Goal: Task Accomplishment & Management: Manage account settings

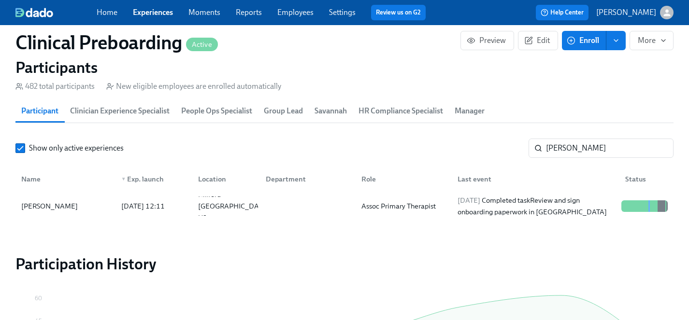
scroll to position [0, 12470]
click at [161, 14] on link "Experiences" at bounding box center [153, 12] width 40 height 9
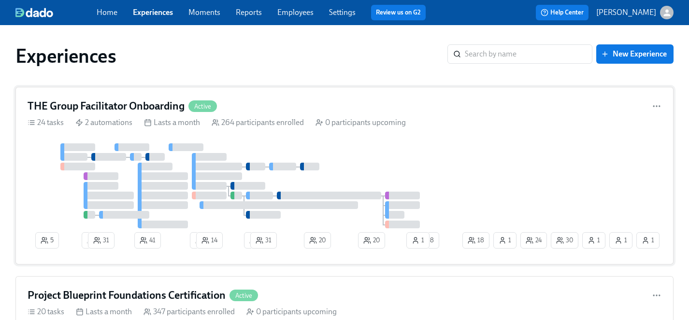
click at [422, 157] on div at bounding box center [244, 186] width 433 height 85
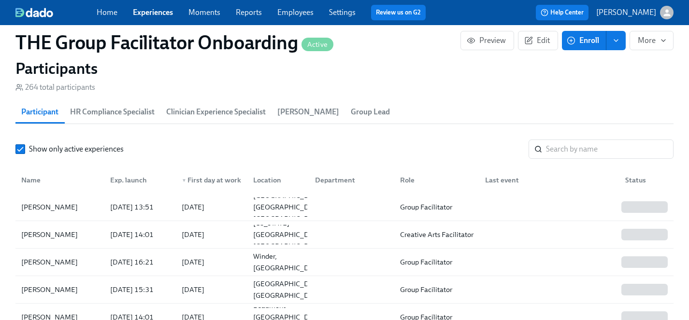
scroll to position [902, 0]
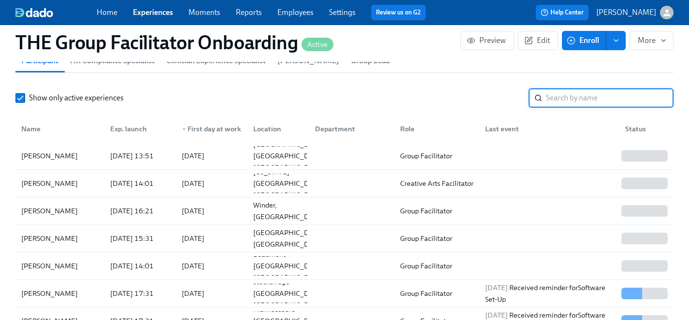
click at [589, 97] on input "search" at bounding box center [610, 97] width 128 height 19
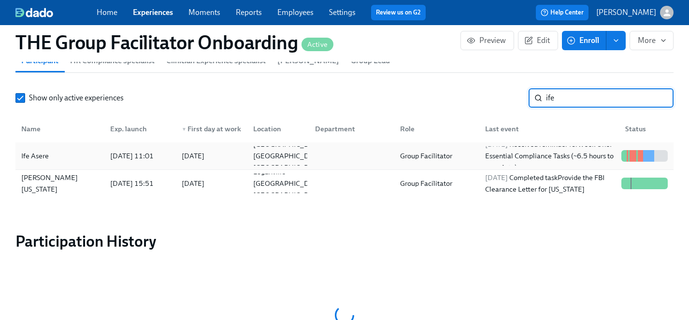
type input "ife"
click at [41, 157] on div "Ife Asere" at bounding box center [34, 156] width 35 height 12
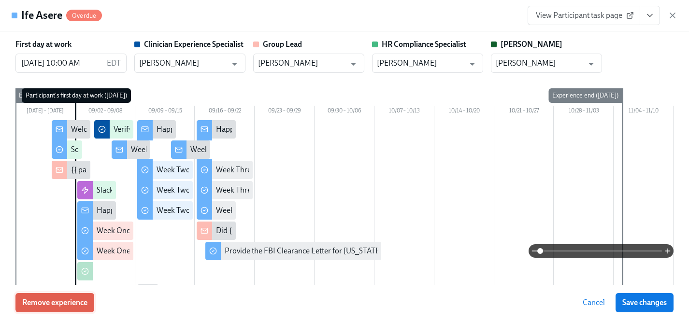
click at [60, 303] on span "Remove experience" at bounding box center [54, 303] width 65 height 10
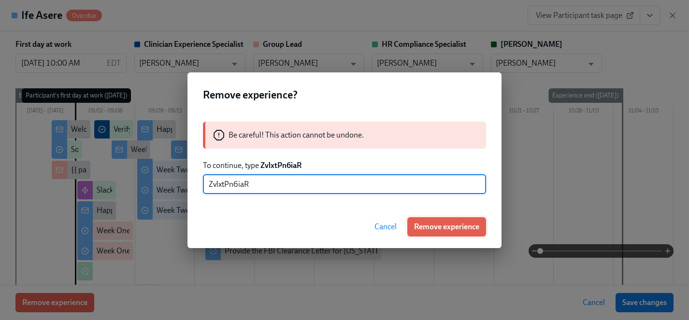
type input "ZvlxtPn6iaR"
click at [442, 226] on span "Remove experience" at bounding box center [446, 227] width 65 height 10
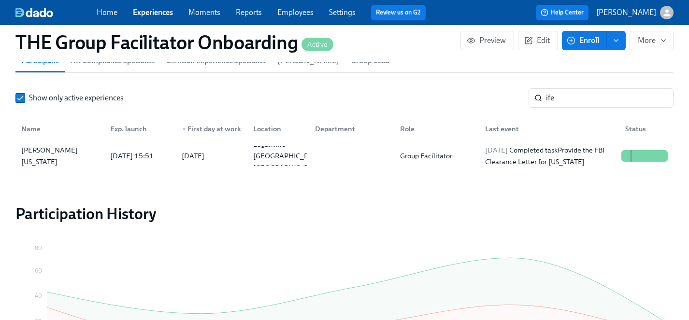
scroll to position [0, 13190]
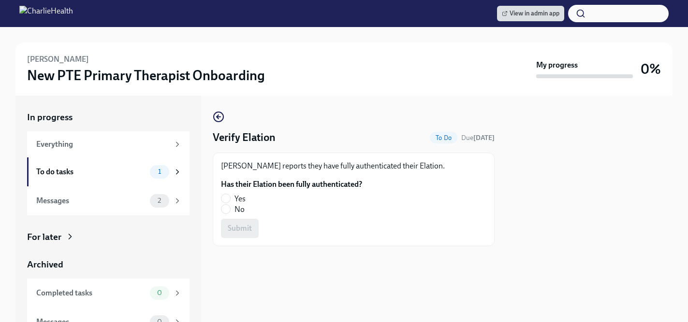
click at [240, 209] on span "No" at bounding box center [239, 209] width 10 height 11
click at [230, 209] on input "No" at bounding box center [225, 209] width 9 height 9
radio input "true"
click at [241, 236] on button "Submit" at bounding box center [240, 228] width 38 height 19
